Goal: Information Seeking & Learning: Learn about a topic

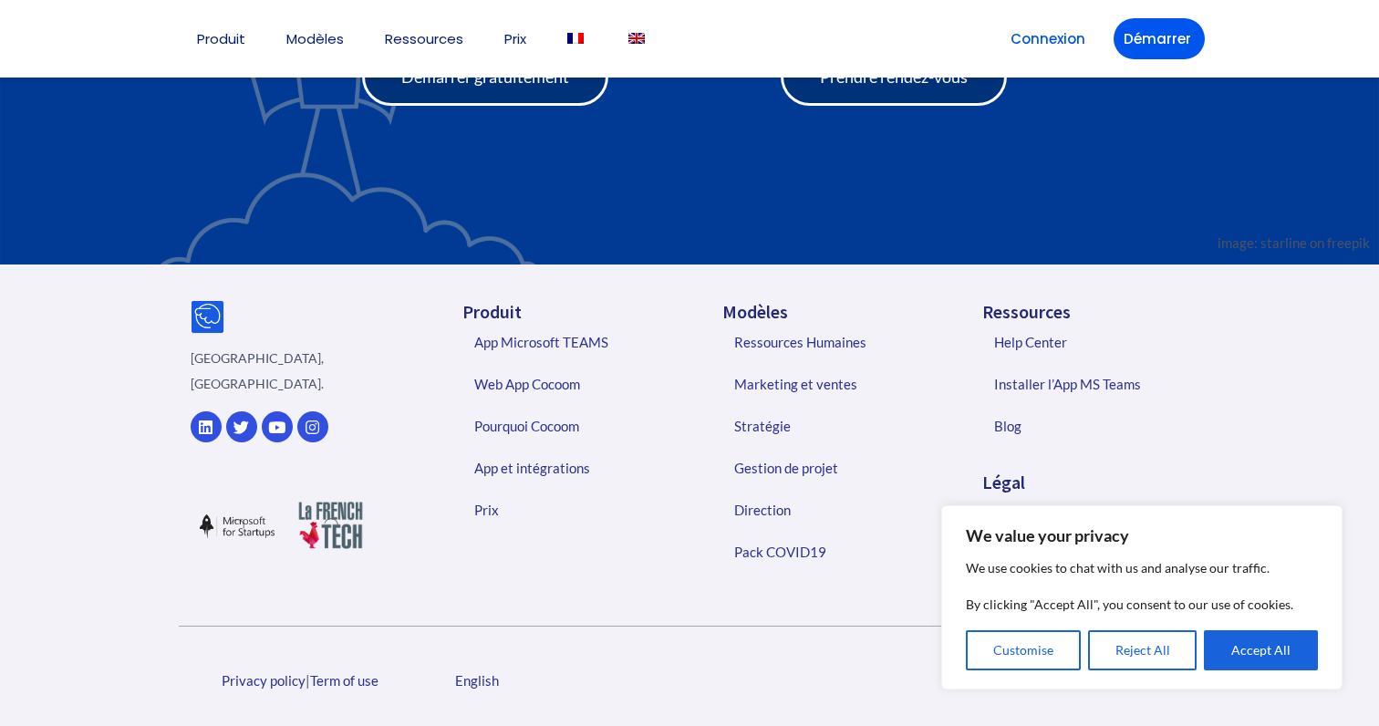
scroll to position [4289, 0]
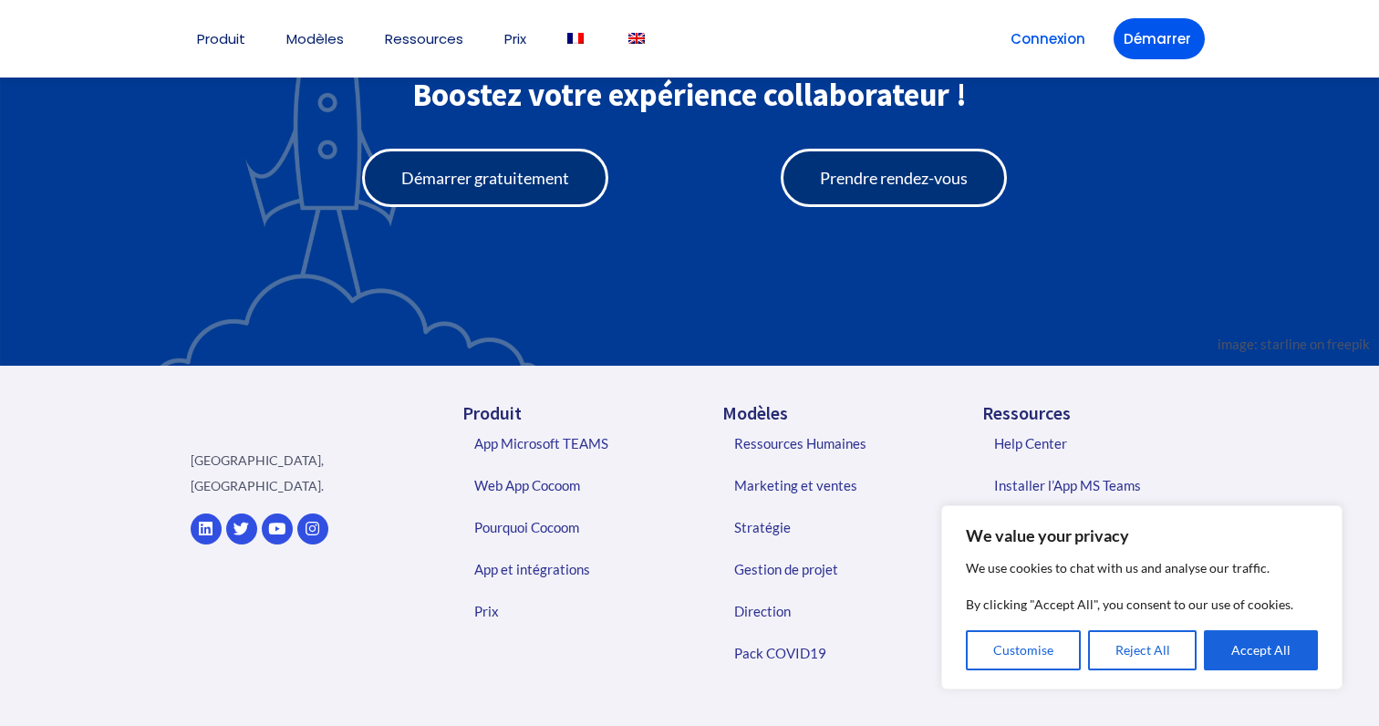
scroll to position [4301, 0]
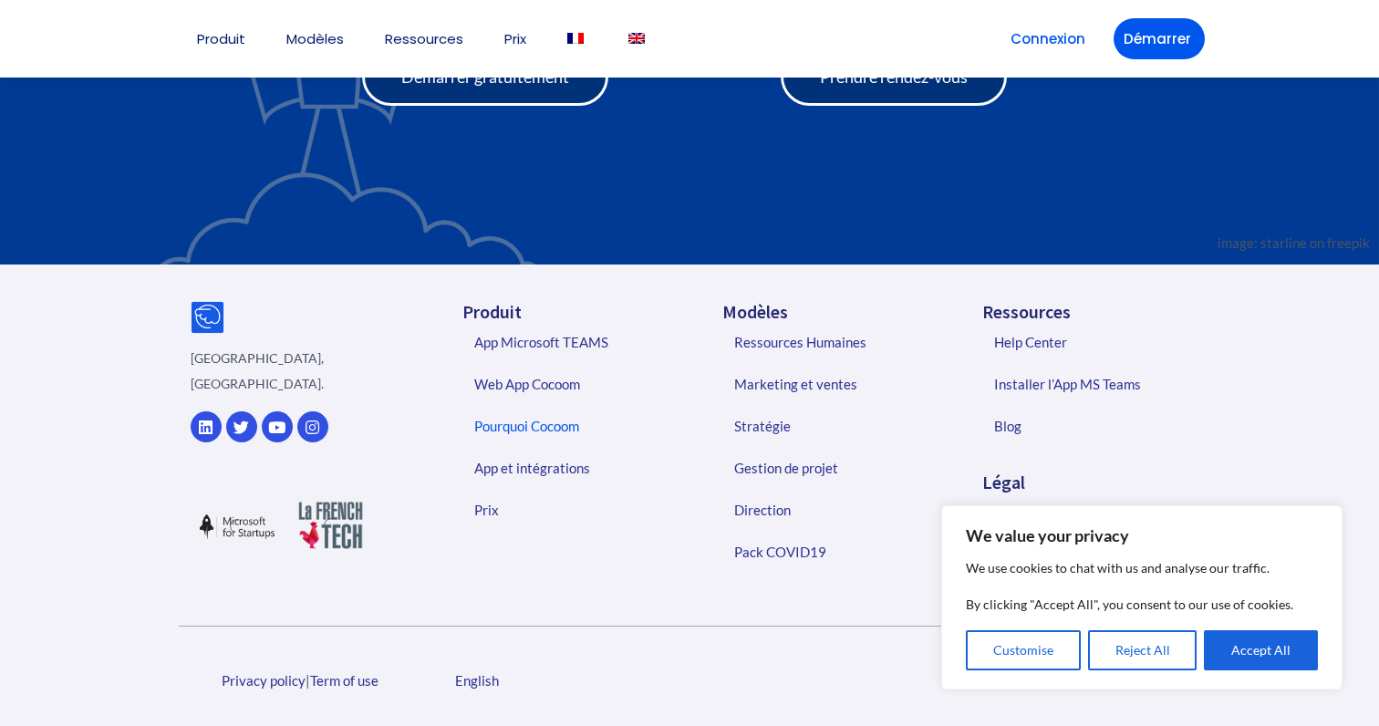
click at [513, 428] on link "Pourquoi Cocoom" at bounding box center [573, 426] width 234 height 42
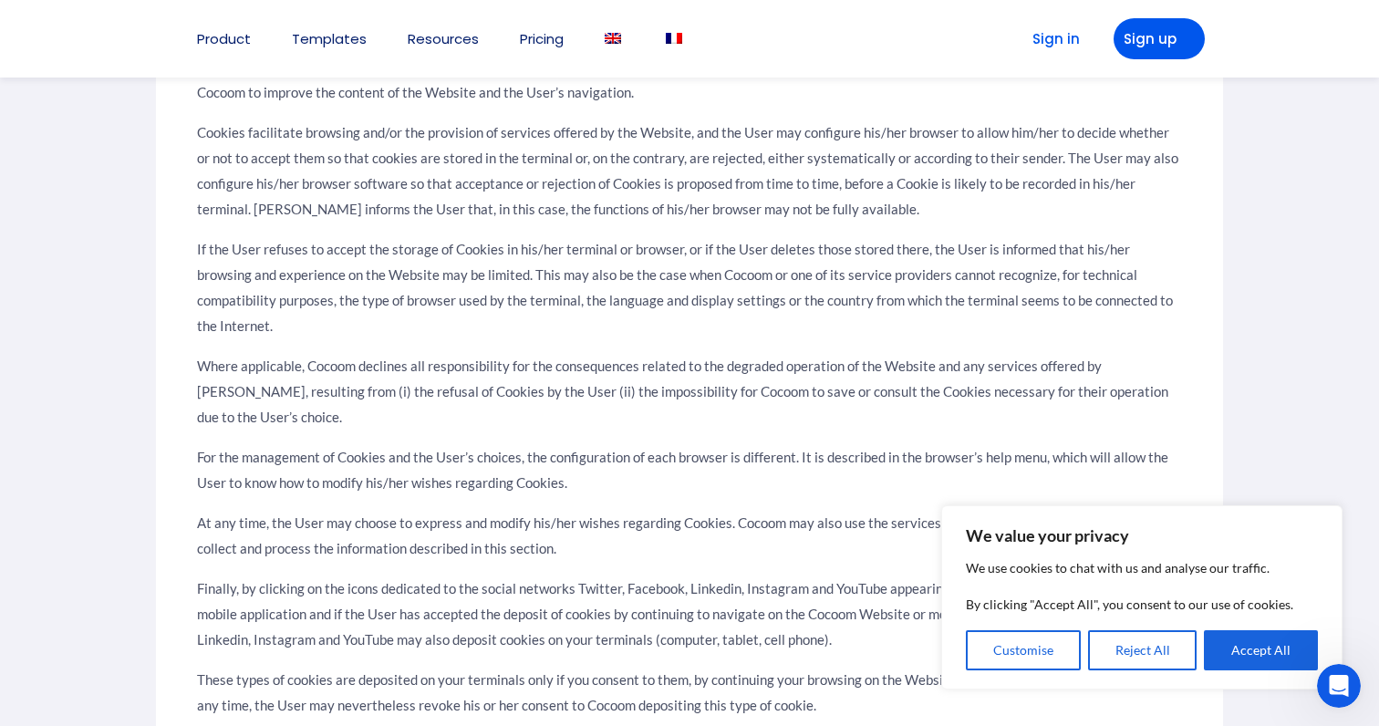
scroll to position [800, 0]
